Goal: Subscribe to service/newsletter

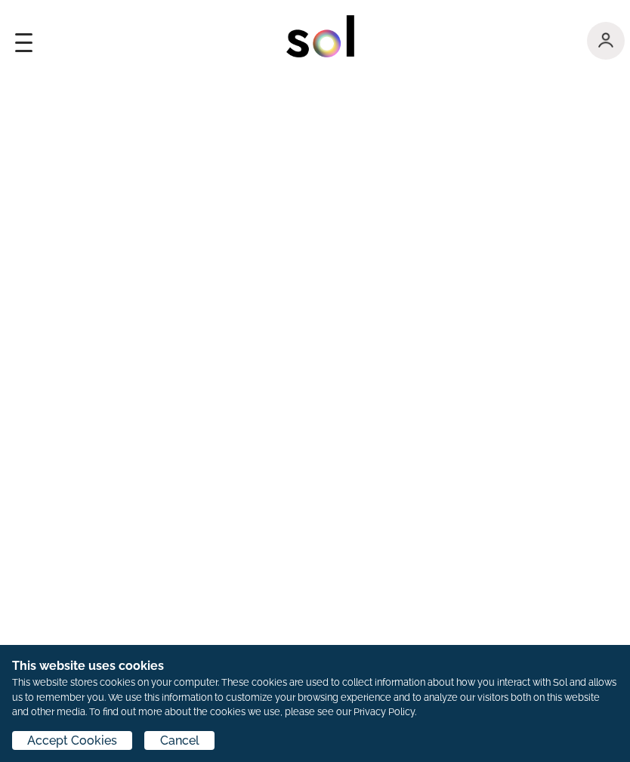
click at [90, 744] on span "Accept Cookies" at bounding box center [72, 741] width 90 height 18
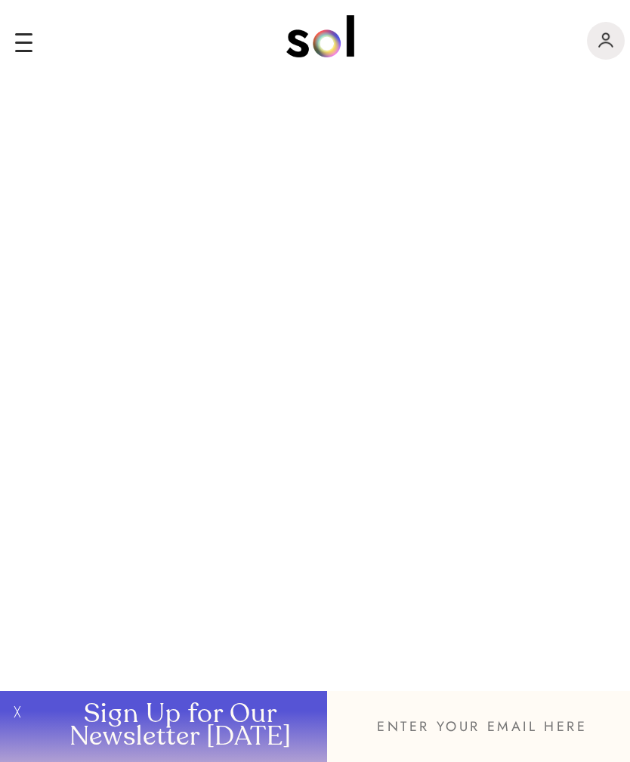
click at [441, 729] on input "email" at bounding box center [478, 726] width 303 height 71
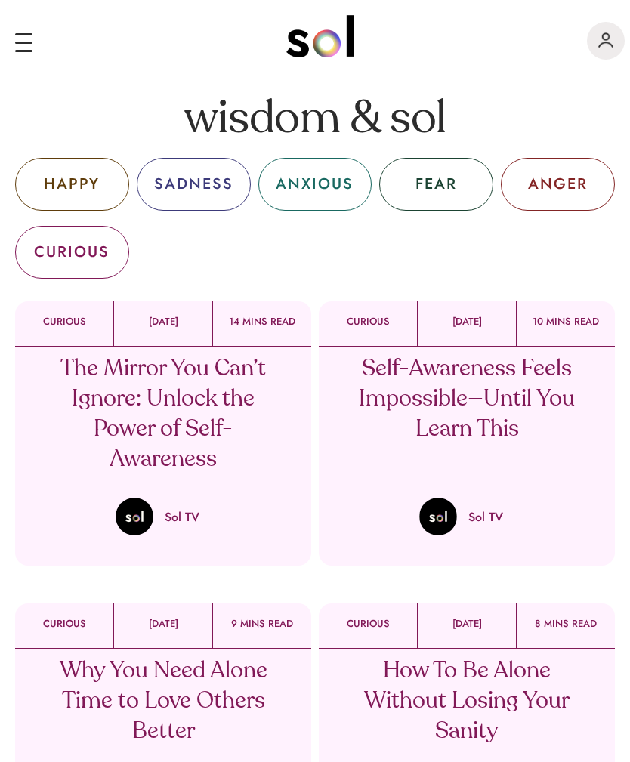
click at [74, 180] on div "HAPPY" at bounding box center [72, 184] width 56 height 23
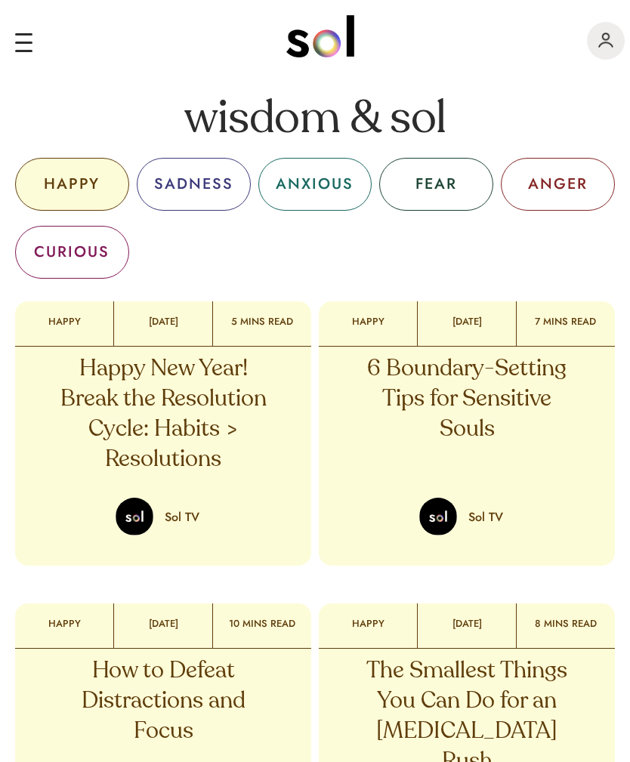
click at [202, 187] on div "SADNESS" at bounding box center [193, 184] width 79 height 23
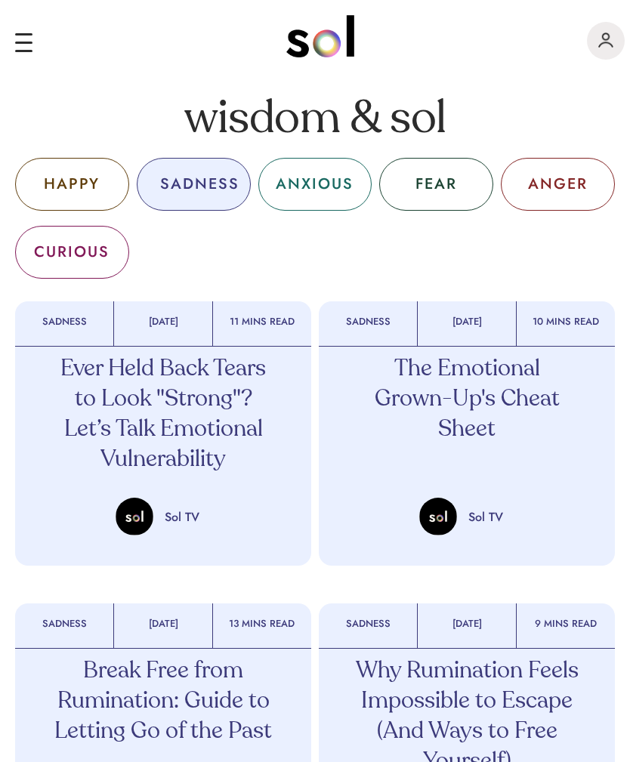
click at [327, 179] on div "ANXIOUS" at bounding box center [315, 184] width 78 height 23
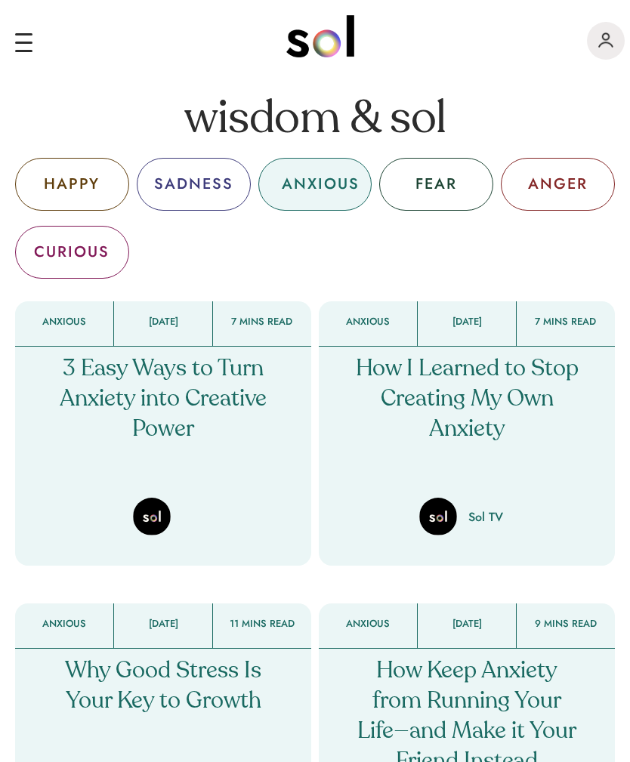
click at [443, 400] on p "How I Learned to Stop Creating My Own Anxiety" at bounding box center [467, 399] width 223 height 91
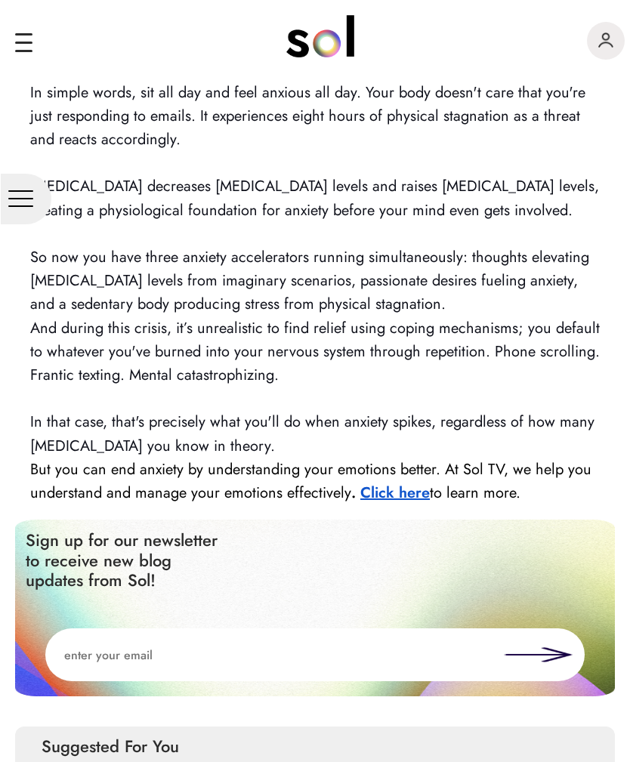
scroll to position [1824, 0]
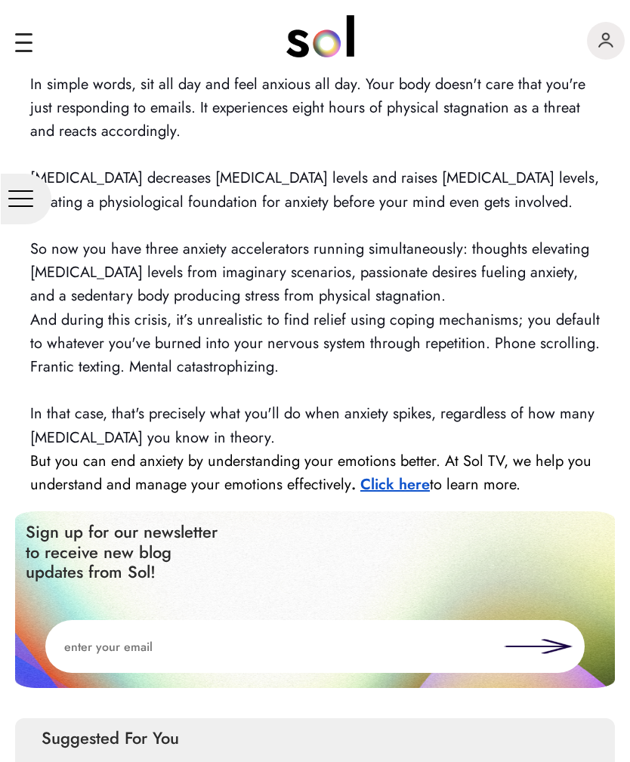
click at [408, 473] on strong "Click here" at bounding box center [394, 484] width 69 height 22
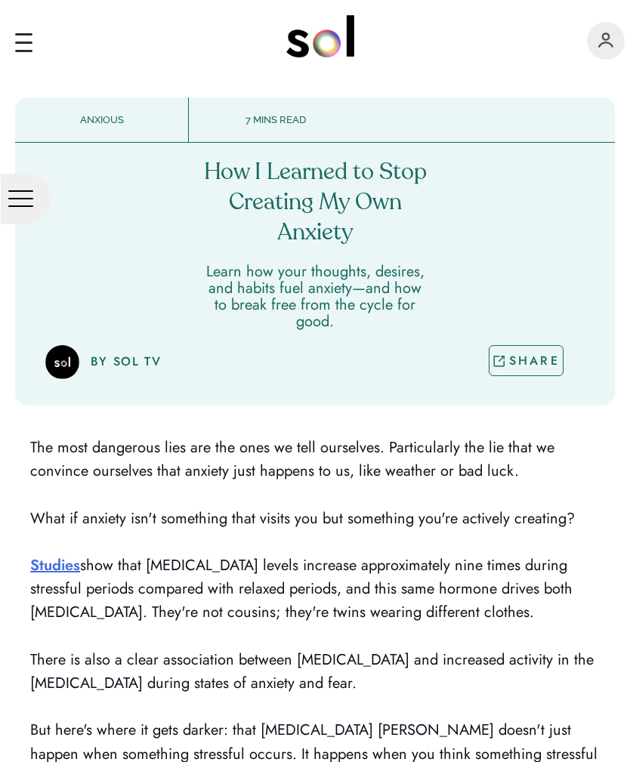
scroll to position [0, 0]
click at [606, 40] on img "main navigation" at bounding box center [605, 39] width 15 height 15
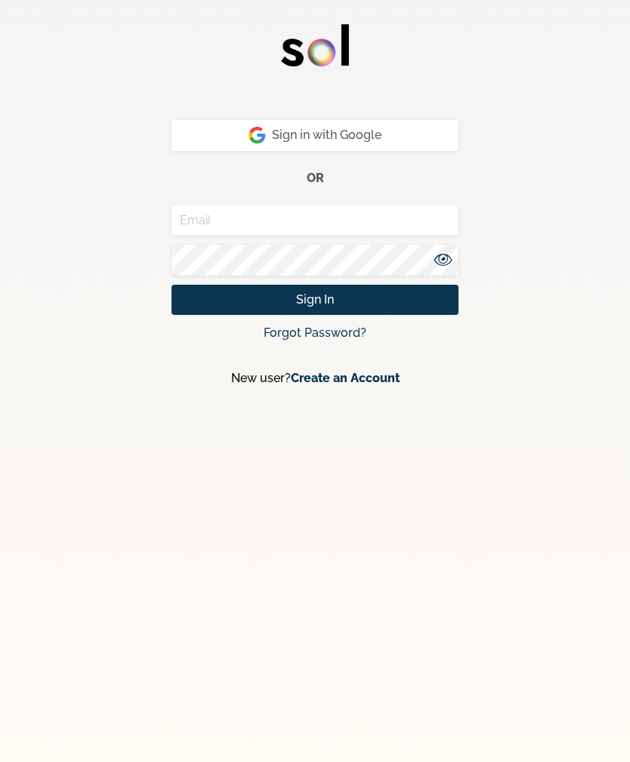
click at [295, 224] on input "email" at bounding box center [314, 220] width 287 height 31
type input "pudd"
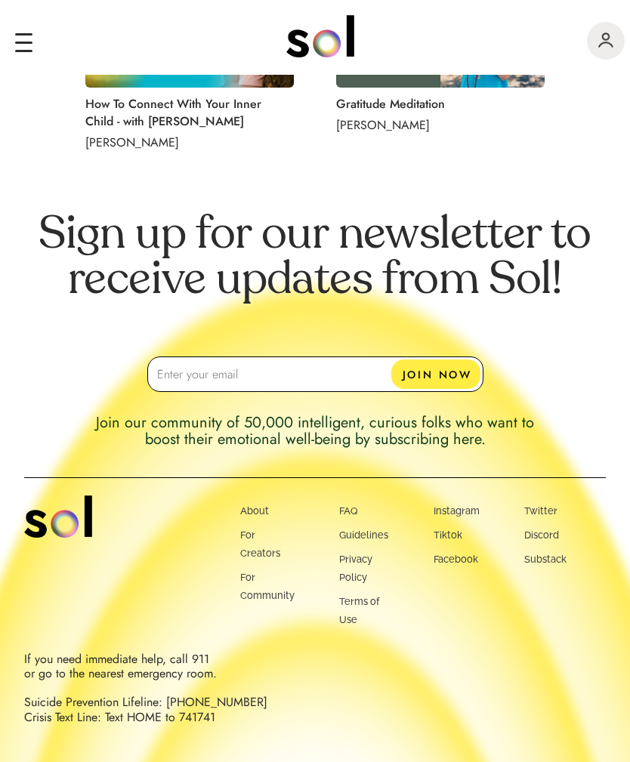
scroll to position [1656, 0]
click at [294, 379] on input "email" at bounding box center [315, 373] width 336 height 35
type input "p"
click at [445, 370] on button "JOIN NOW" at bounding box center [435, 373] width 89 height 29
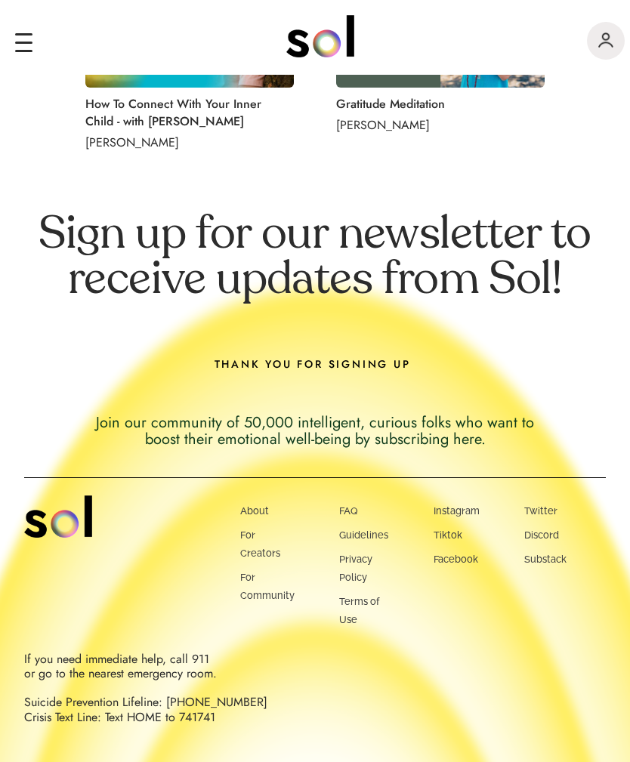
click at [442, 362] on div "THANK YOU FOR SIGNING UP" at bounding box center [315, 373] width 336 height 35
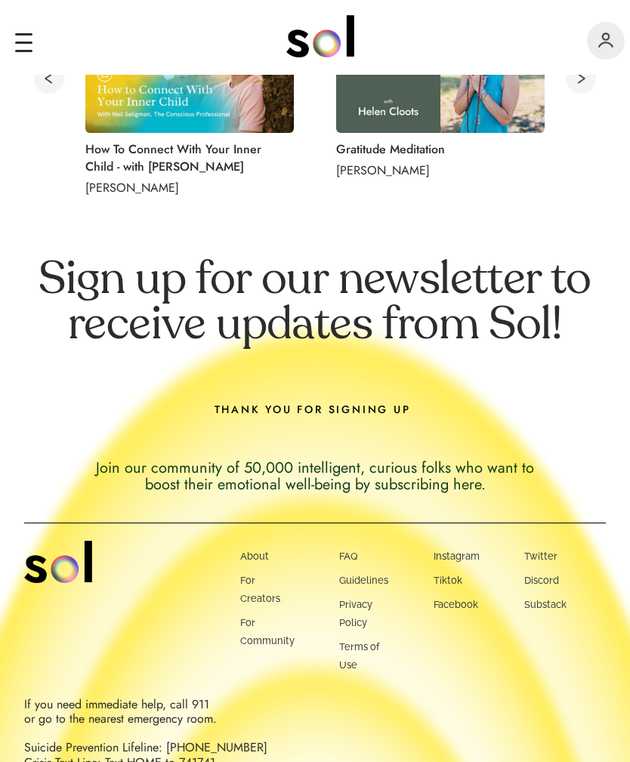
scroll to position [1605, 0]
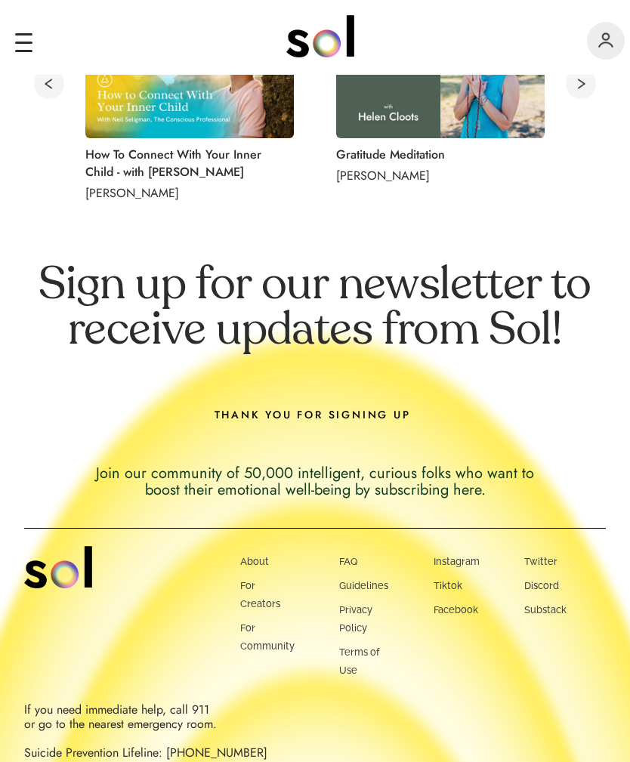
click at [611, 34] on img "main navigation" at bounding box center [605, 39] width 15 height 15
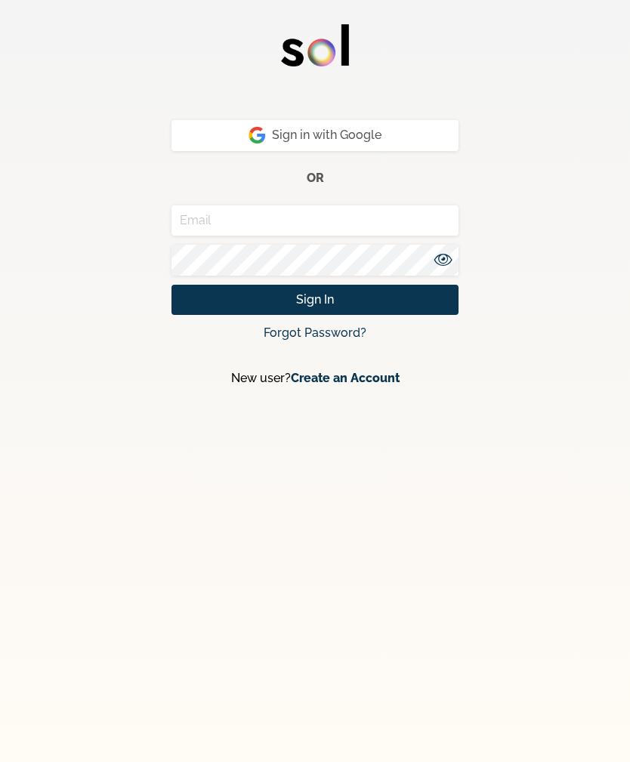
click at [358, 212] on input "email" at bounding box center [314, 220] width 287 height 31
type input "p"
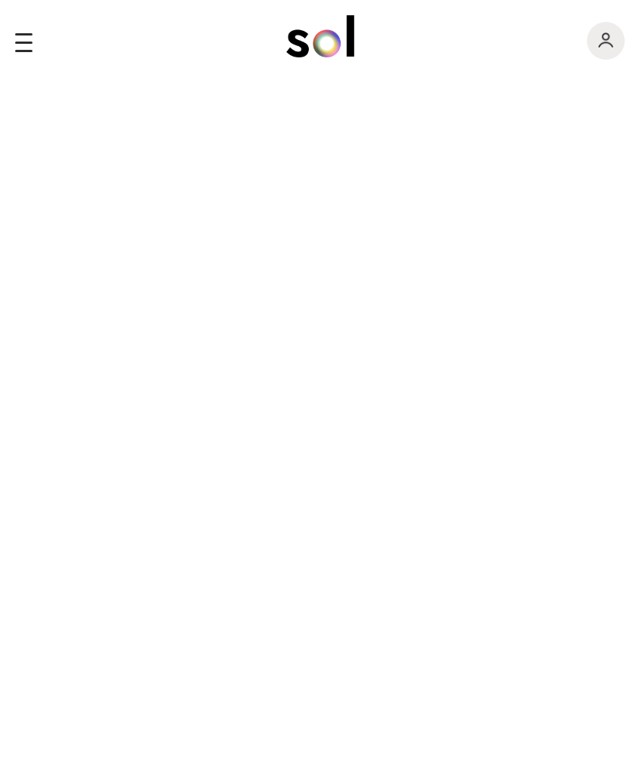
click at [20, 53] on div "main navigation" at bounding box center [23, 44] width 17 height 35
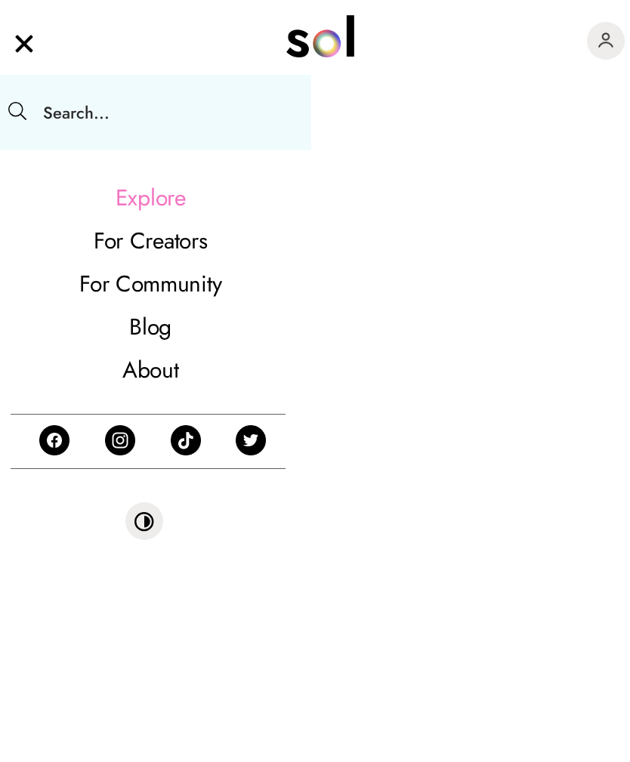
click at [171, 193] on link "Explore" at bounding box center [150, 197] width 264 height 43
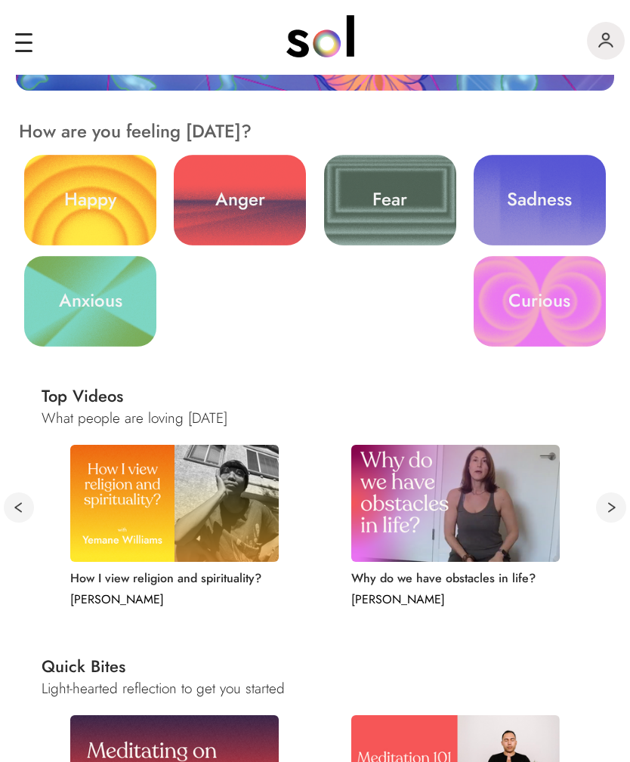
scroll to position [395, 0]
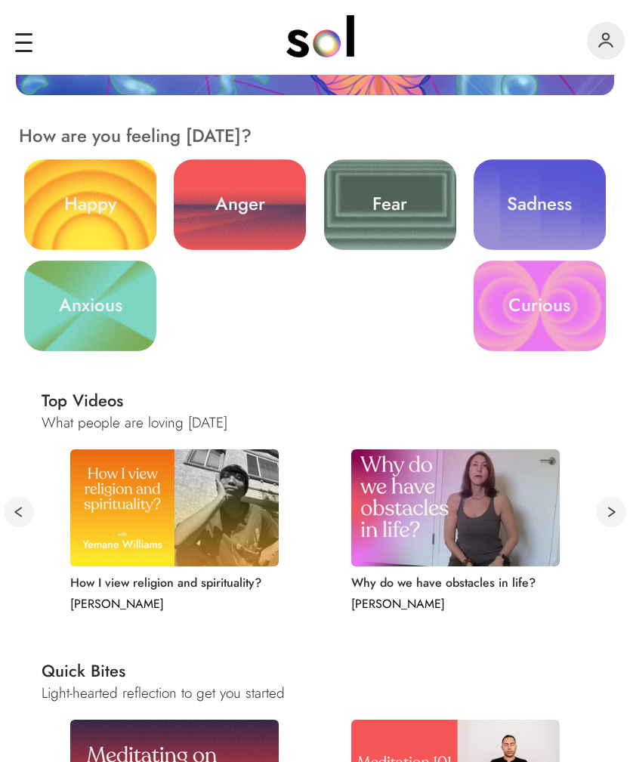
click at [99, 283] on link "Anxious" at bounding box center [90, 305] width 132 height 91
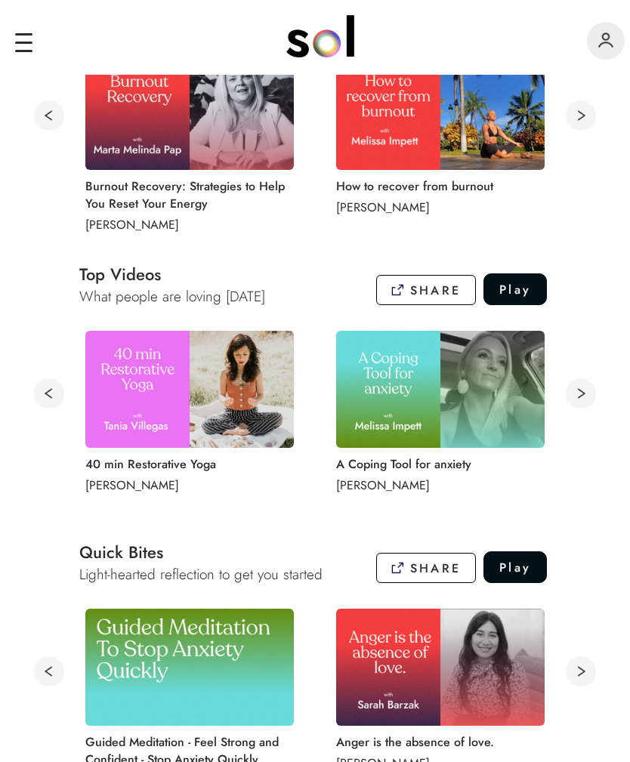
scroll to position [741, 0]
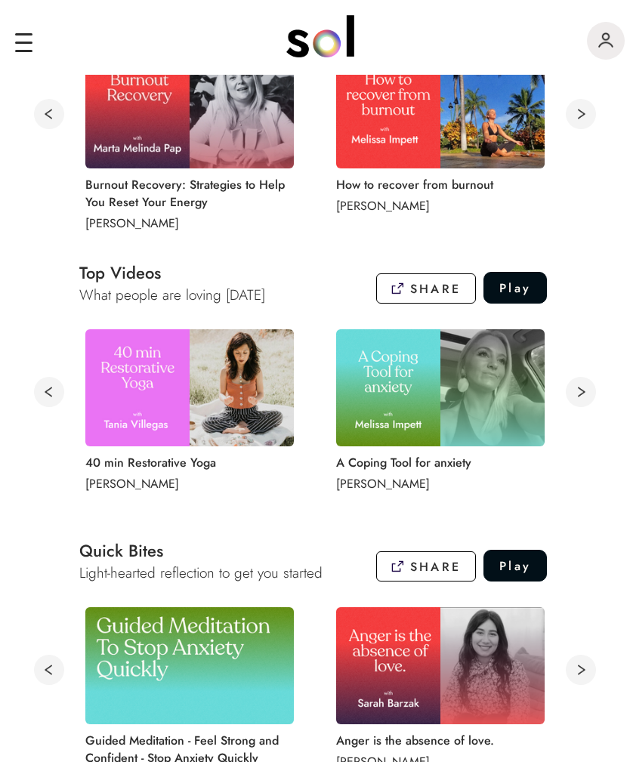
click at [420, 371] on img at bounding box center [440, 387] width 208 height 117
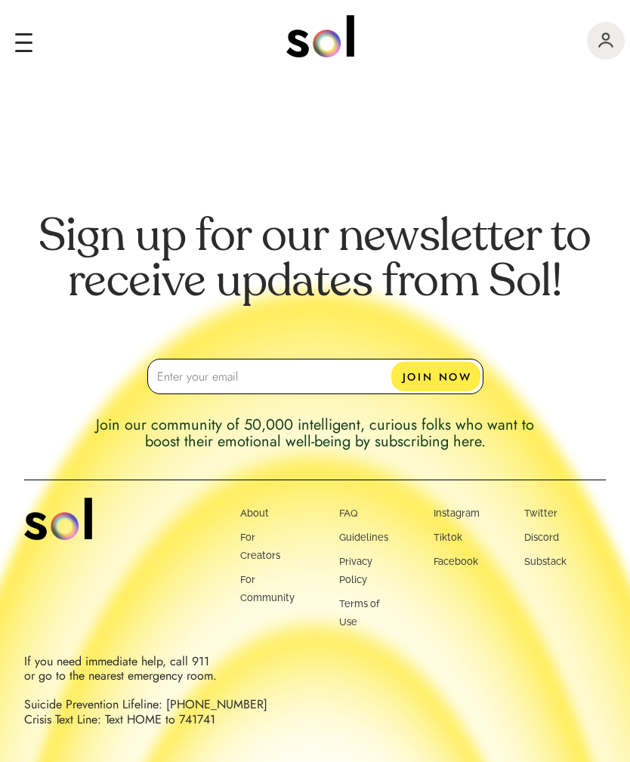
scroll to position [1051, 0]
click at [315, 378] on input at bounding box center [315, 376] width 336 height 35
type input "Pudden64@gmail.com"
click at [445, 378] on button "JOIN NOW" at bounding box center [435, 376] width 89 height 29
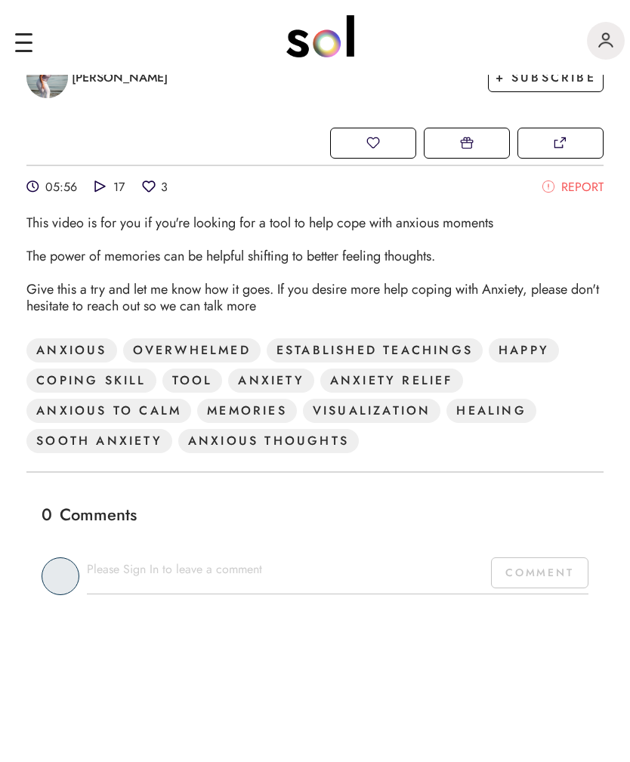
scroll to position [402, 0]
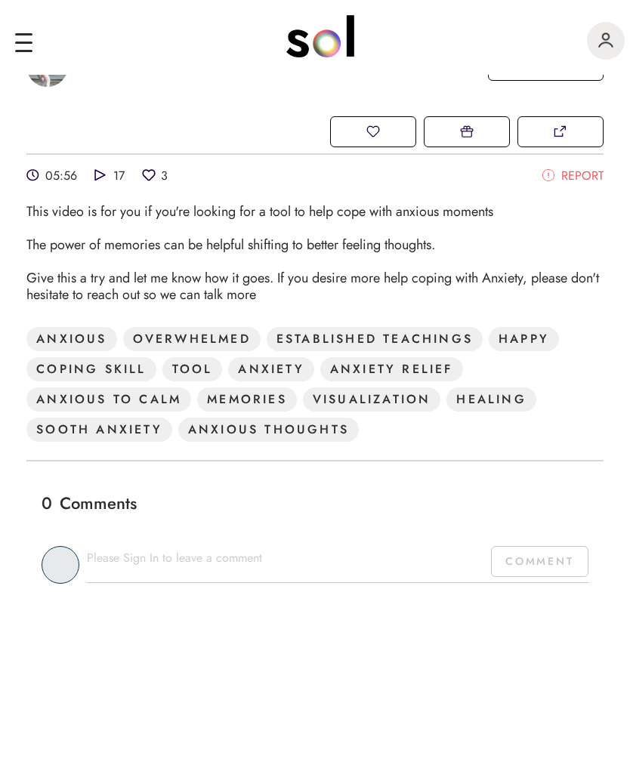
click at [205, 373] on div "TOOL" at bounding box center [192, 369] width 60 height 24
click at [186, 368] on div "TOOL" at bounding box center [192, 369] width 60 height 24
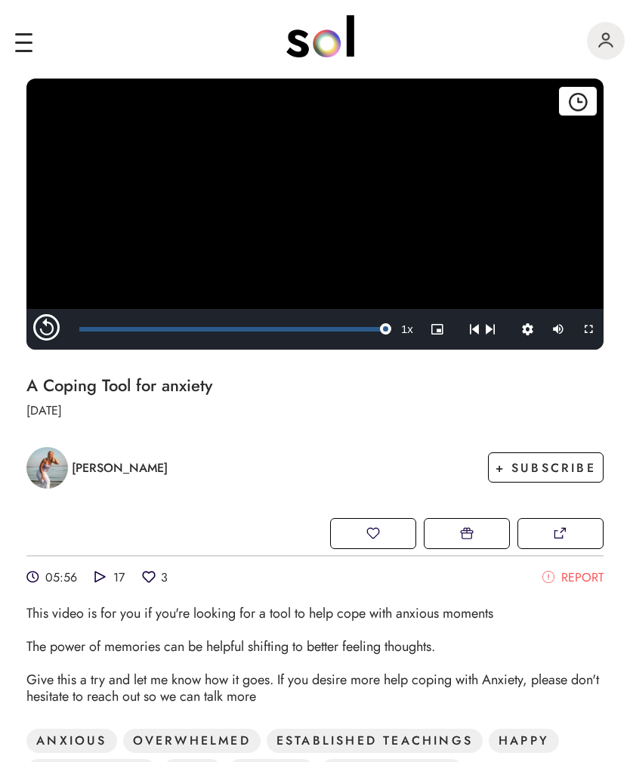
scroll to position [0, 0]
click at [25, 35] on div "main navigation" at bounding box center [23, 34] width 17 height 2
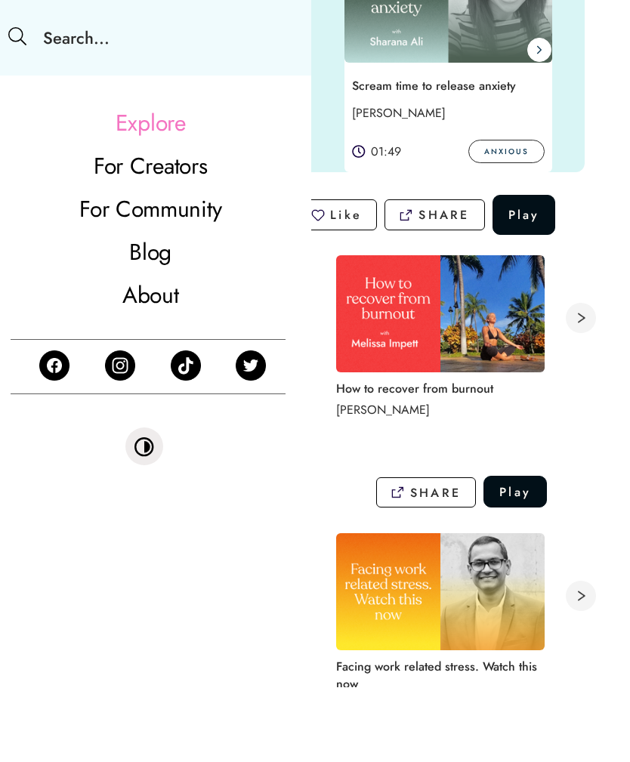
scroll to position [463, 0]
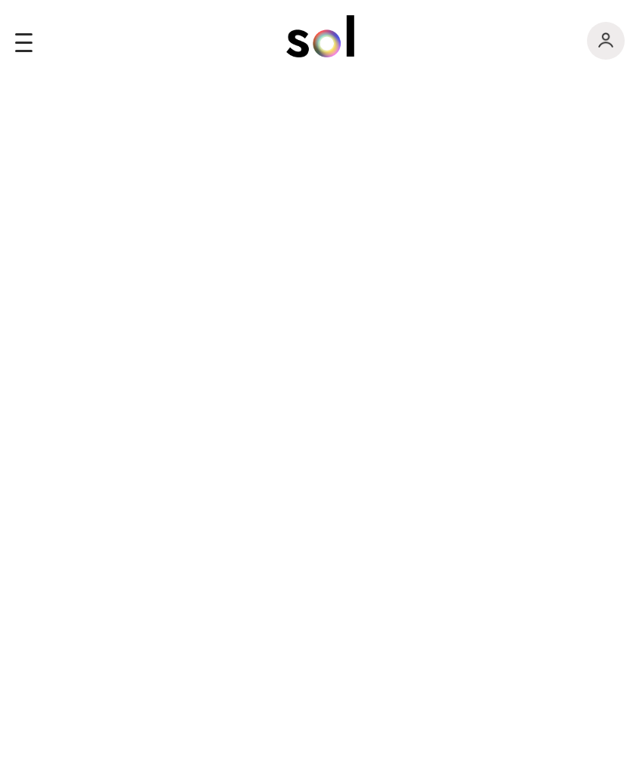
click at [22, 50] on div "main navigation" at bounding box center [23, 51] width 17 height 2
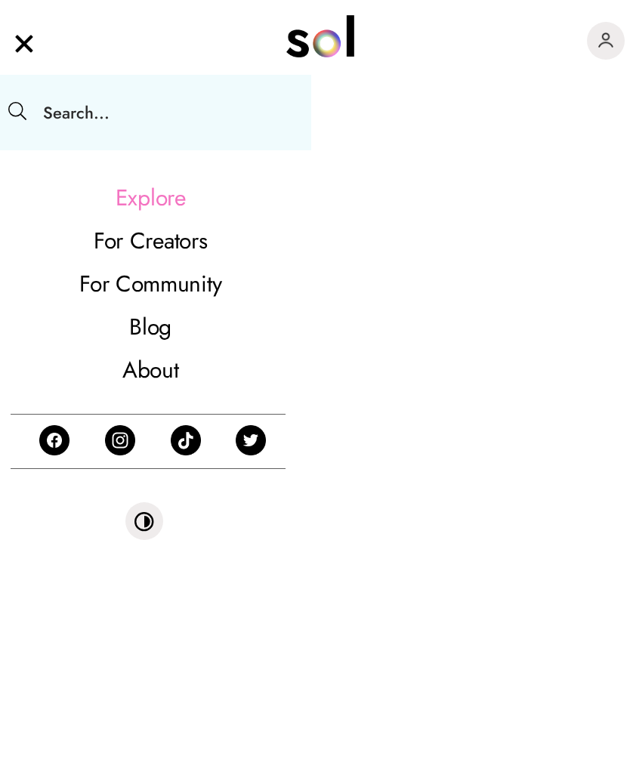
click at [220, 96] on input "text" at bounding box center [171, 113] width 280 height 76
click at [174, 196] on link "Explore" at bounding box center [150, 197] width 264 height 43
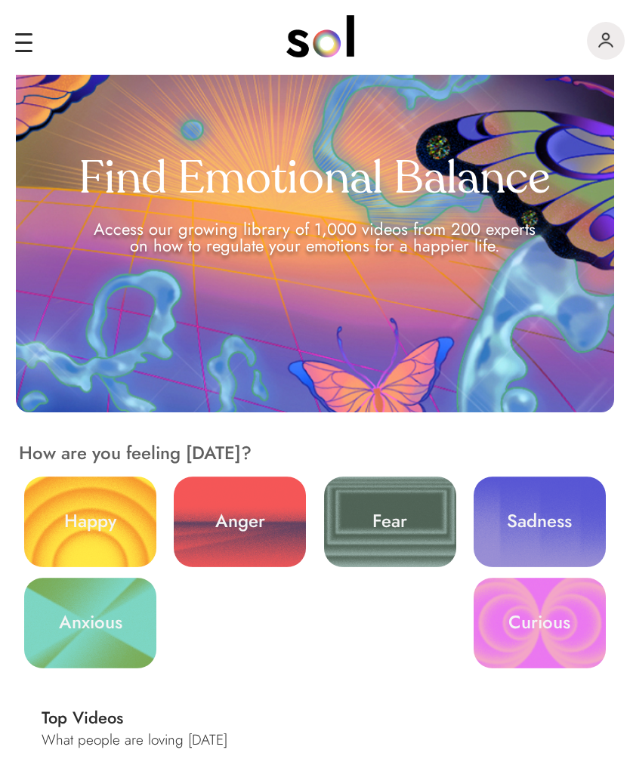
scroll to position [82, 0]
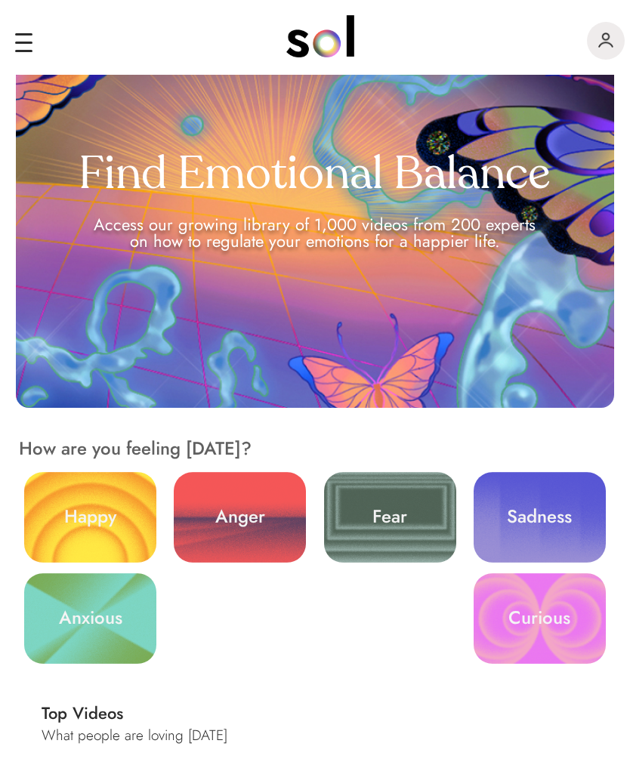
click at [399, 526] on link "Fear" at bounding box center [390, 517] width 132 height 91
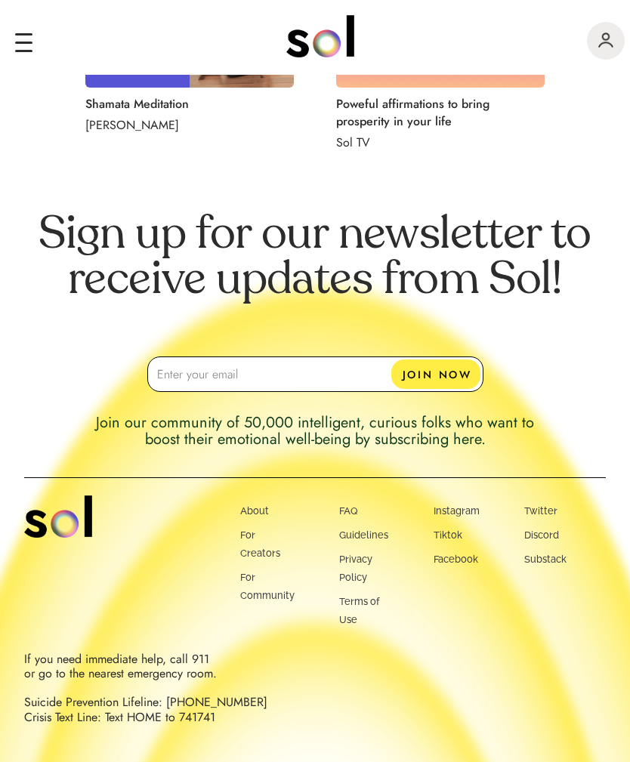
scroll to position [1378, 0]
